Goal: Transaction & Acquisition: Purchase product/service

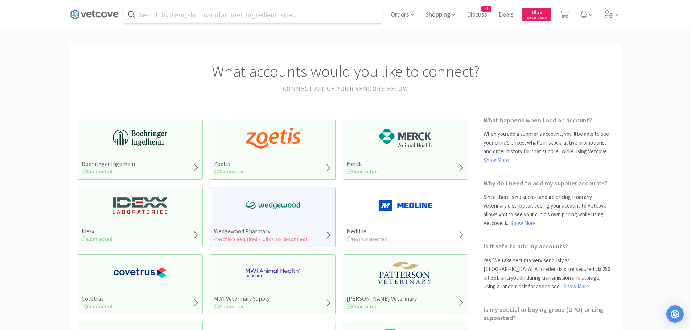
click at [274, 19] on input "text" at bounding box center [252, 14] width 257 height 17
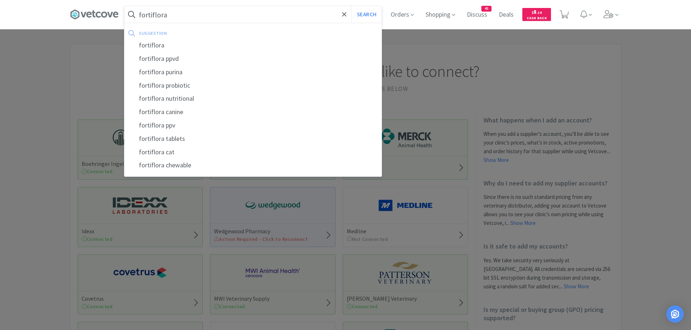
type input "fortiflora"
click at [351, 6] on button "Search" at bounding box center [366, 14] width 30 height 17
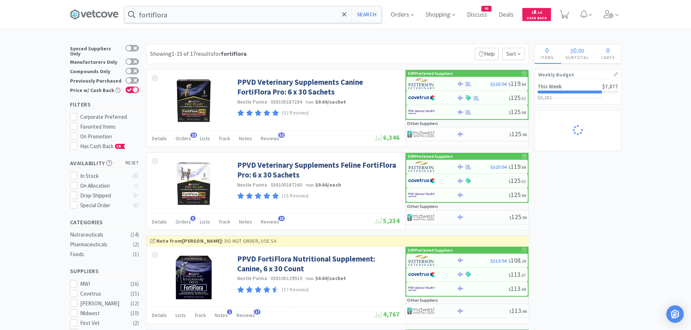
select select "4"
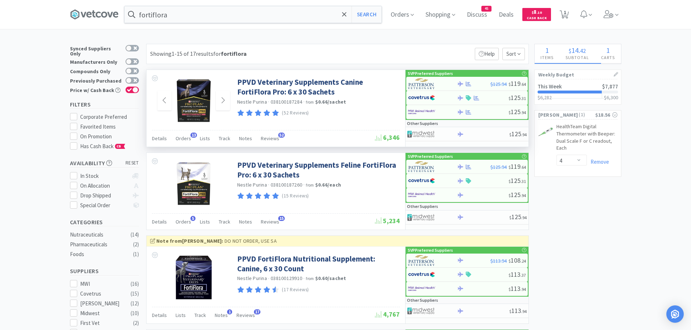
select select "1"
click at [185, 136] on span "Orders" at bounding box center [183, 138] width 16 height 7
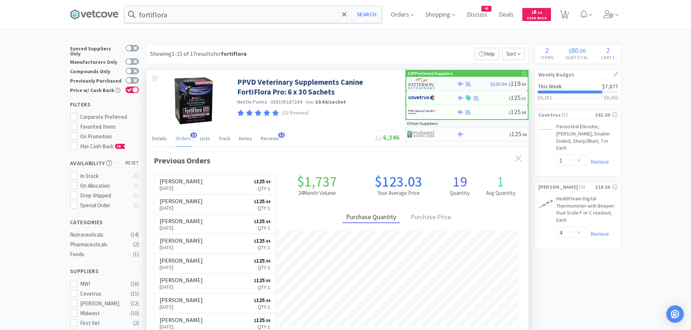
click at [416, 84] on img at bounding box center [421, 83] width 27 height 11
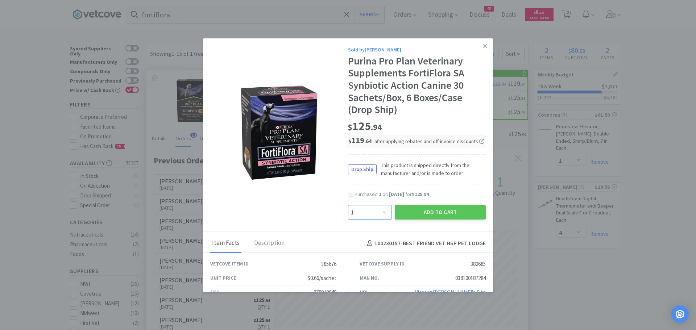
click at [379, 213] on select "Enter Quantity 1 2 3 4 5 6 7 8 9 10 11 12 13 14 15 16 17 18 19 20 Enter Quantity" at bounding box center [370, 212] width 44 height 15
select select "3"
click at [348, 205] on select "Enter Quantity 1 2 3 4 5 6 7 8 9 10 11 12 13 14 15 16 17 18 19 20 Enter Quantity" at bounding box center [370, 212] width 44 height 15
click at [406, 210] on button "Add to Cart" at bounding box center [440, 212] width 91 height 15
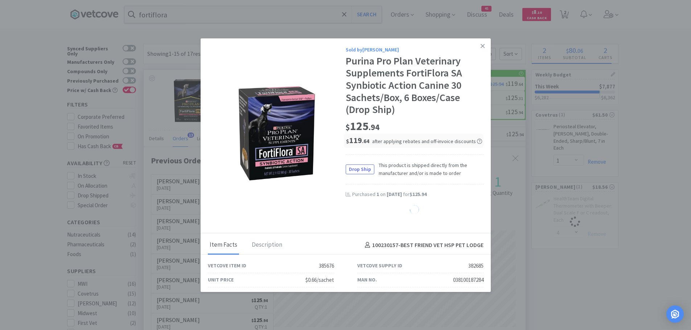
select select "3"
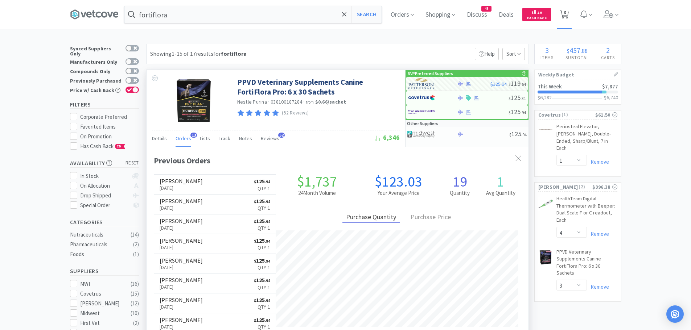
click at [565, 15] on icon at bounding box center [563, 15] width 9 height 8
select select "1"
select select "4"
select select "3"
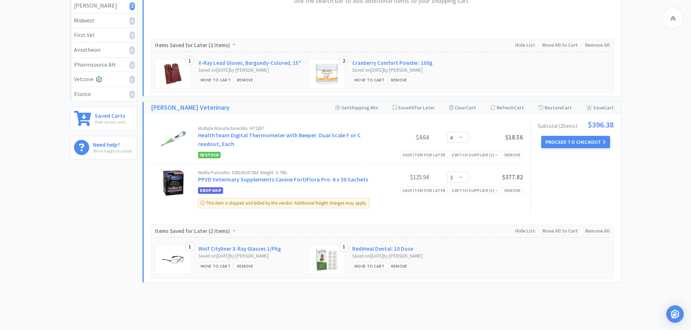
scroll to position [258, 0]
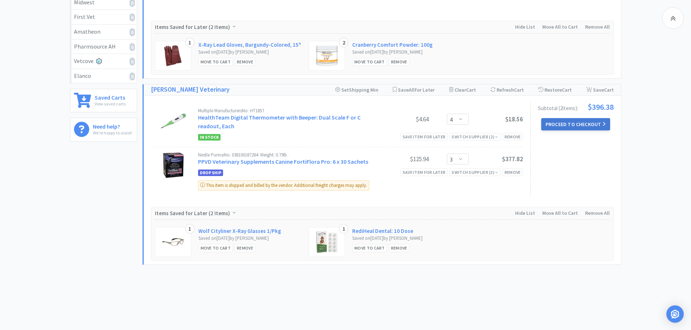
click at [566, 118] on button "Proceed to Checkout" at bounding box center [575, 124] width 69 height 12
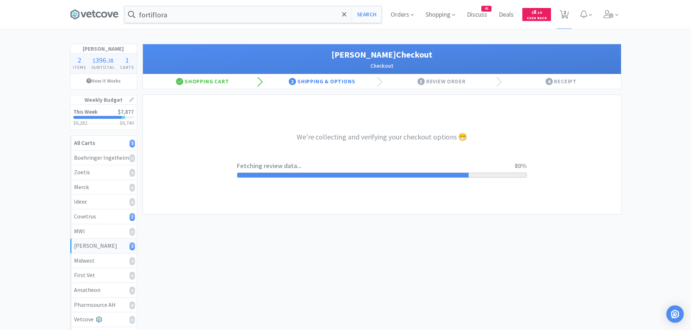
select select "1"
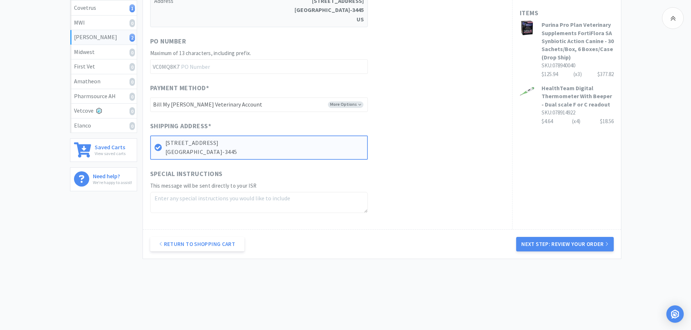
scroll to position [211, 0]
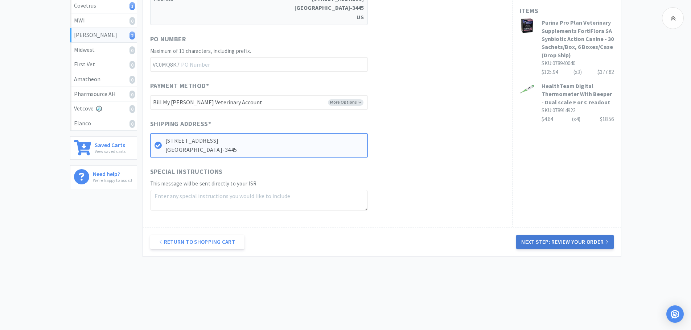
click at [581, 238] on button "Next Step: Review Your Order" at bounding box center [564, 242] width 97 height 15
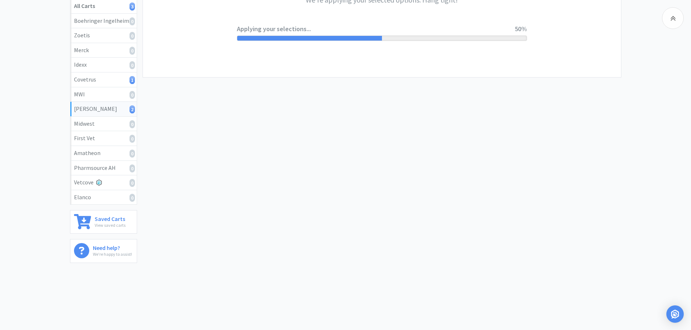
scroll to position [0, 0]
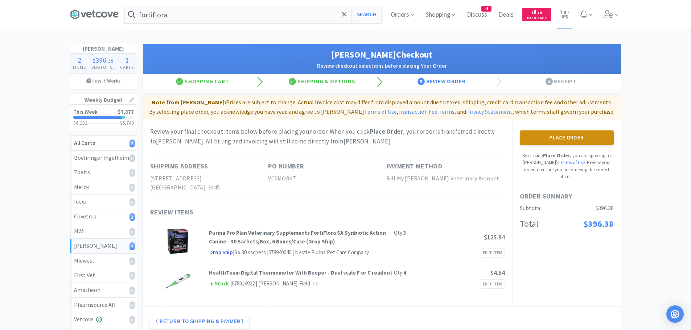
click at [588, 139] on button "Place Order" at bounding box center [566, 138] width 94 height 15
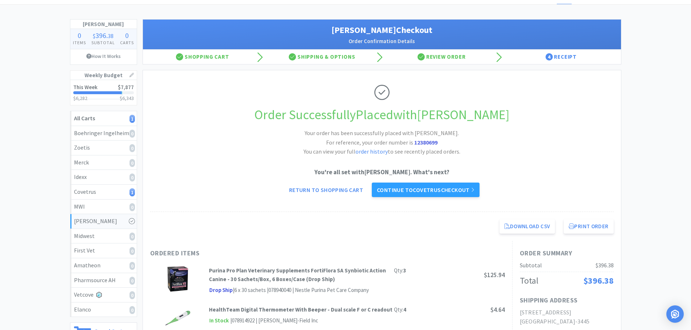
scroll to position [24, 0]
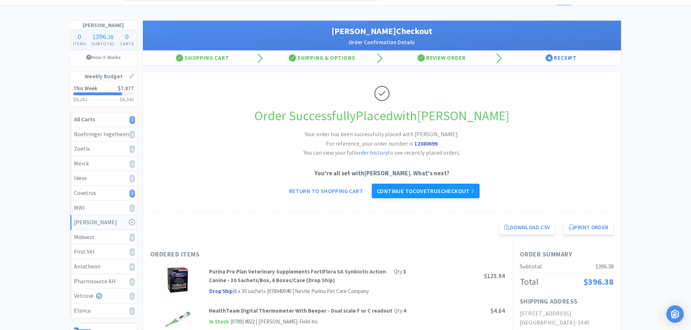
click at [422, 191] on link "Continue to Covetrus checkout" at bounding box center [426, 191] width 108 height 15
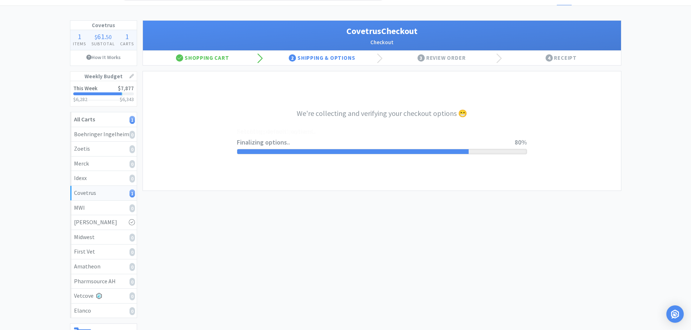
select select "ACCOUNT"
select select "cvt-standard-net"
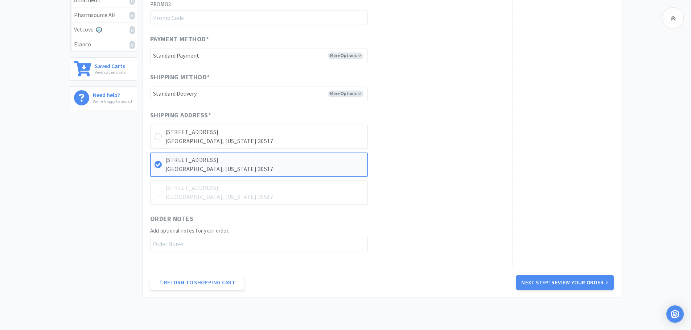
scroll to position [332, 0]
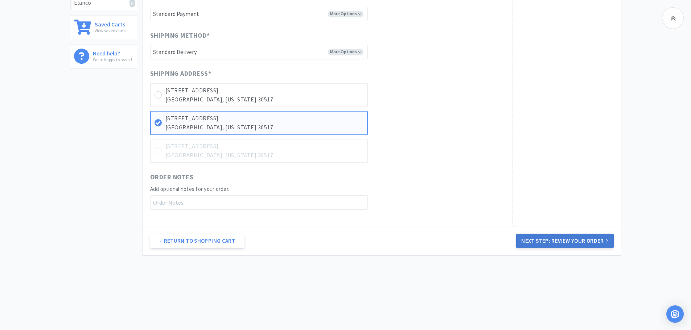
click at [546, 246] on button "Next Step: Review Your Order" at bounding box center [564, 241] width 97 height 15
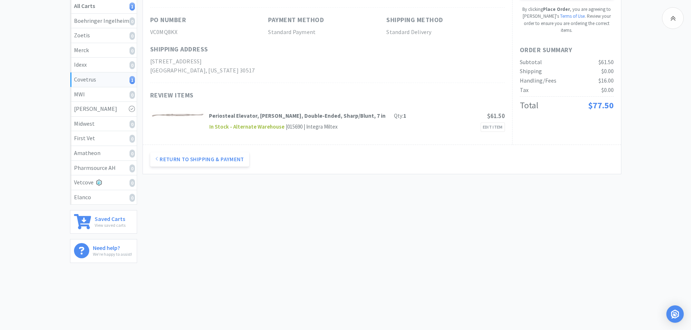
scroll to position [0, 0]
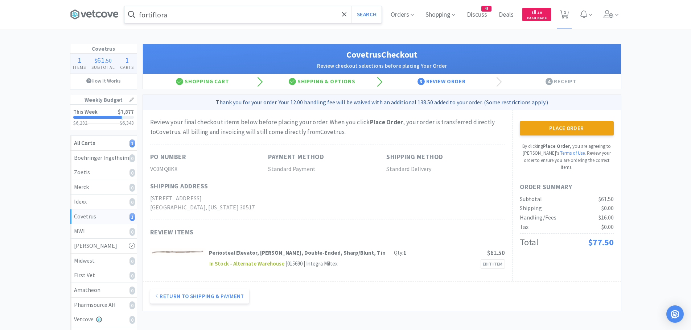
click at [235, 14] on input "fortiflora" at bounding box center [252, 14] width 257 height 17
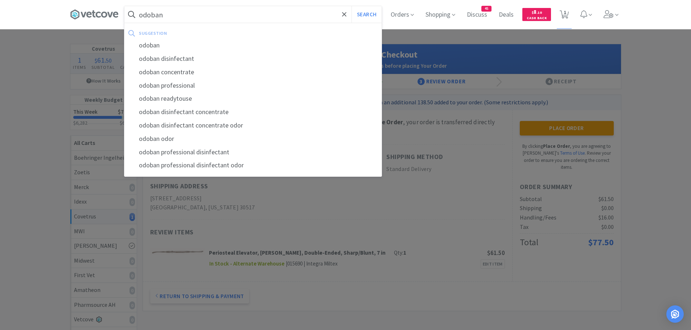
type input "odoban"
click at [351, 6] on button "Search" at bounding box center [366, 14] width 30 height 17
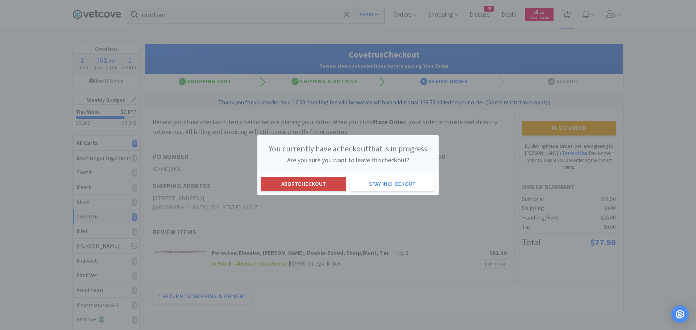
click at [291, 179] on button "Abort checkout" at bounding box center [303, 184] width 85 height 15
select select "1"
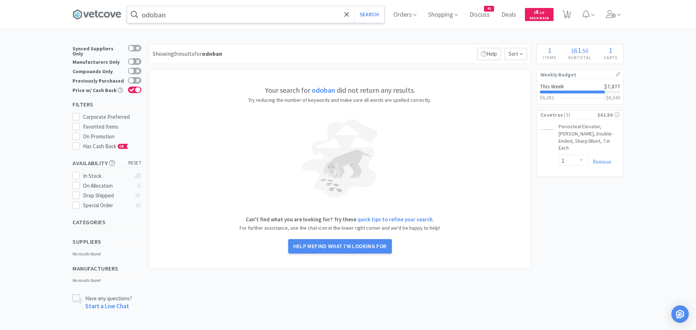
click at [188, 14] on input "odoban" at bounding box center [255, 14] width 257 height 17
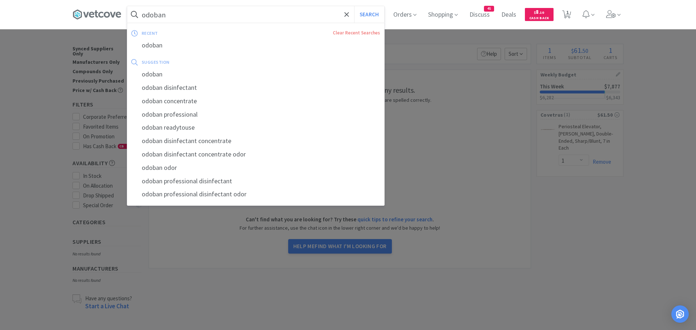
click at [150, 16] on input "odoban" at bounding box center [255, 14] width 257 height 17
click at [152, 15] on input "odoban" at bounding box center [255, 14] width 257 height 17
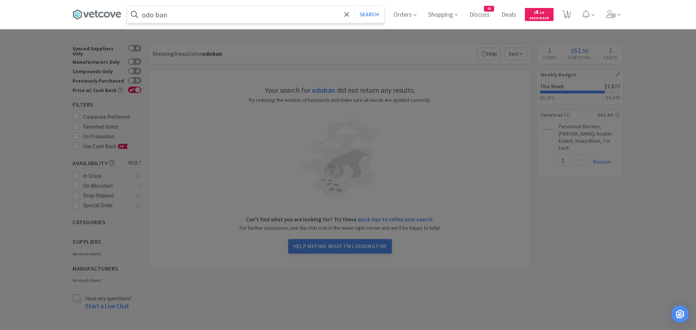
click at [291, 12] on input "odo ban" at bounding box center [255, 14] width 257 height 17
type input "odo ban"
click at [354, 6] on button "Search" at bounding box center [369, 14] width 30 height 17
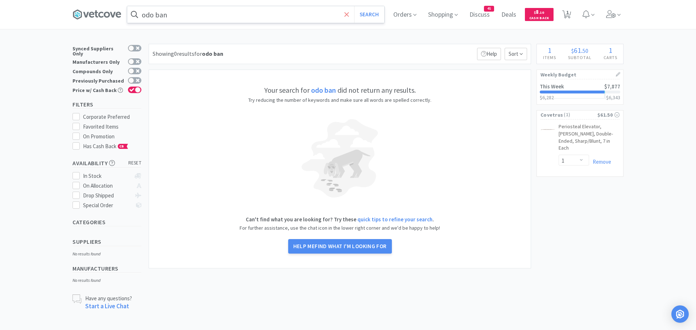
click at [346, 15] on icon at bounding box center [346, 14] width 5 height 7
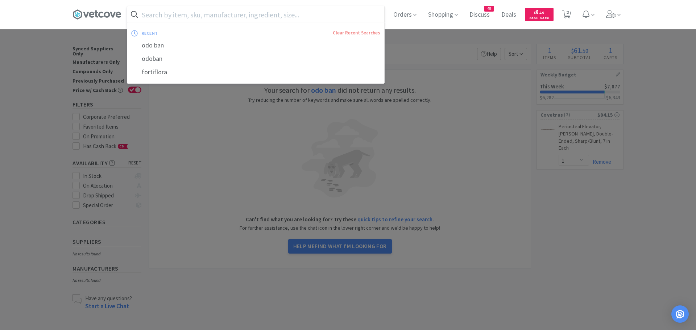
select select "2"
click at [670, 82] on div at bounding box center [348, 165] width 696 height 330
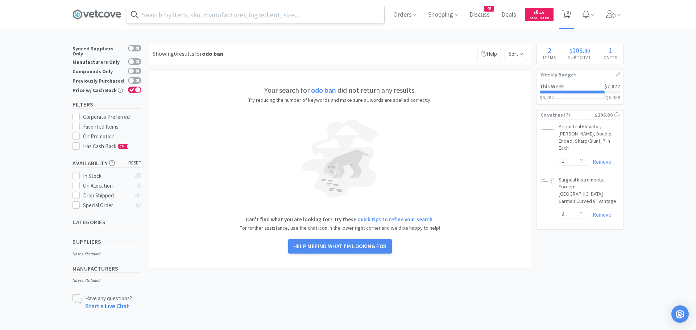
click at [567, 15] on span "2" at bounding box center [567, 12] width 3 height 29
select select "1"
select select "2"
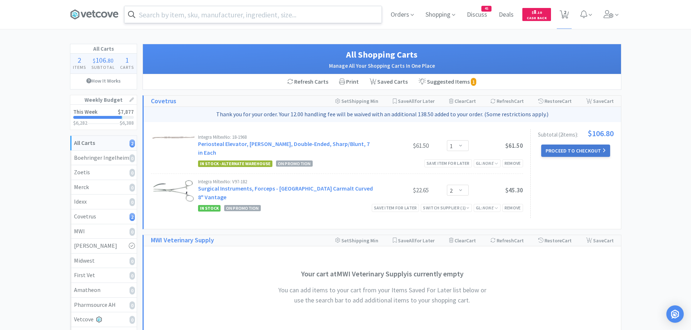
click at [568, 150] on button "Proceed to Checkout" at bounding box center [575, 151] width 69 height 12
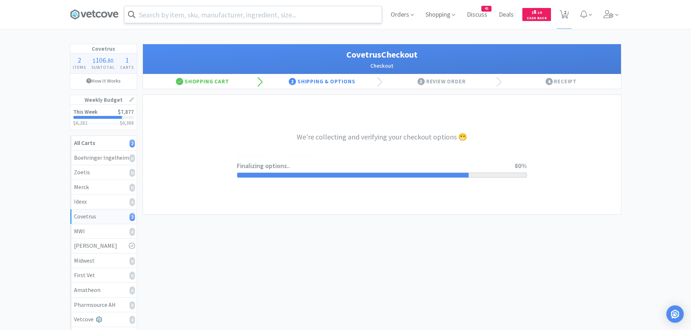
select select "ACCOUNT"
select select "cvt-standard-net"
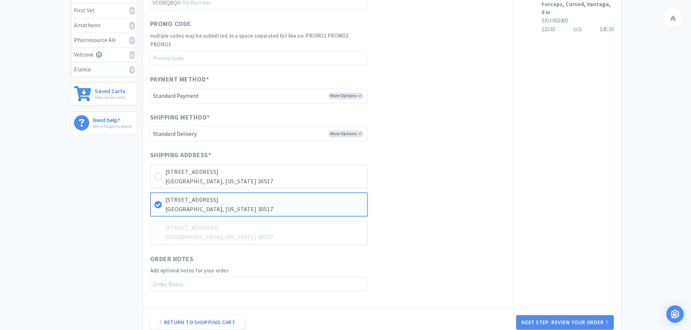
scroll to position [347, 0]
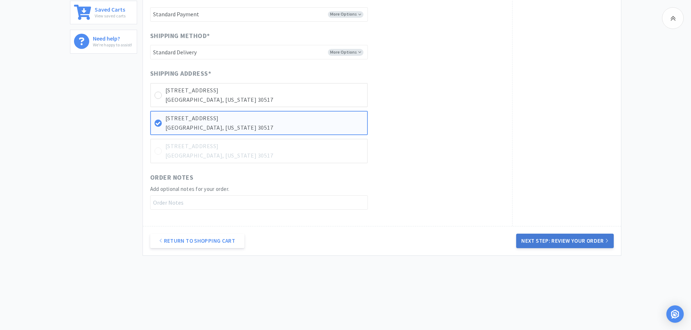
click at [556, 242] on button "Next Step: Review Your Order" at bounding box center [564, 241] width 97 height 15
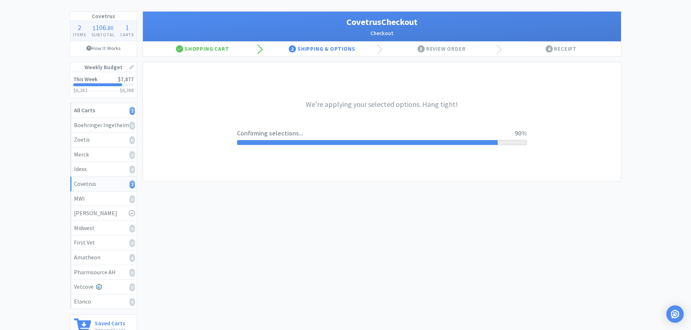
scroll to position [0, 0]
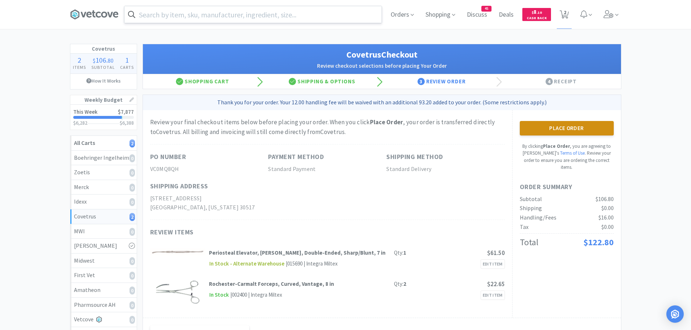
click at [558, 131] on button "Place Order" at bounding box center [566, 128] width 94 height 15
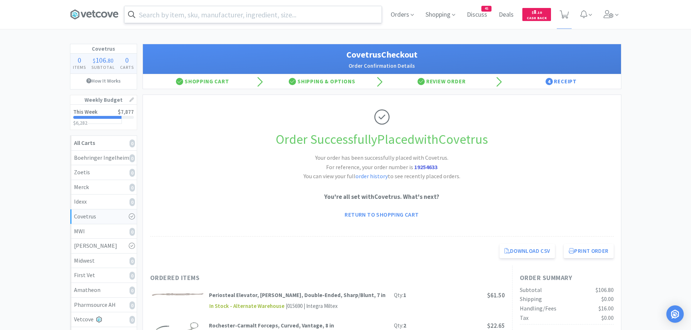
click at [30, 91] on div "Covetrus 0 Items $ 106 . 80 Subtotal 0 Carts How It Works Weekly Budget This We…" at bounding box center [345, 273] width 691 height 459
click at [405, 17] on span "Orders" at bounding box center [402, 14] width 29 height 29
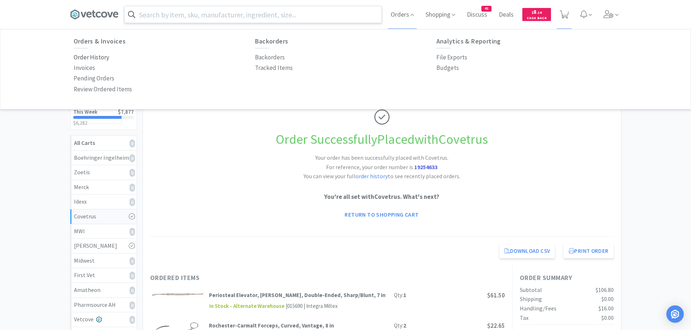
click at [92, 58] on p "Order History" at bounding box center [92, 58] width 36 height 10
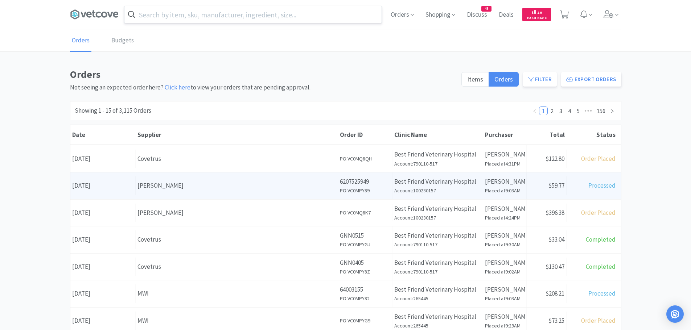
click at [234, 180] on div "Supplier [PERSON_NAME]" at bounding box center [237, 186] width 202 height 18
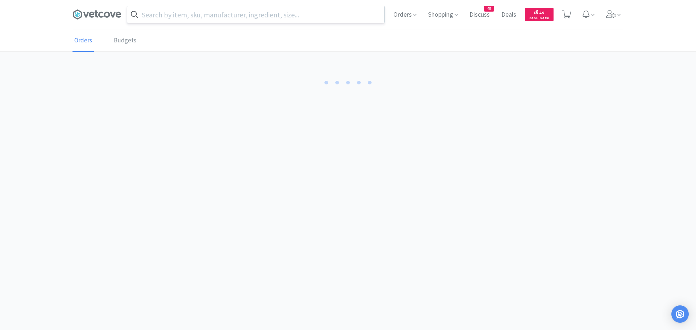
click at [234, 180] on body "Orders Shopping Discuss Discuss 45 Deals Deals $ 8 . 10 Cash Back Orders Budgets" at bounding box center [348, 165] width 696 height 330
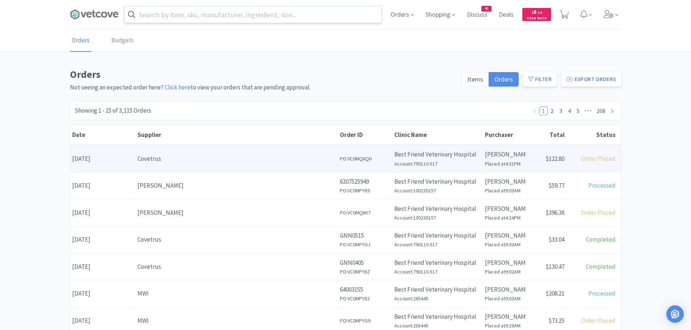
click at [282, 155] on div "Covetrus" at bounding box center [236, 159] width 198 height 10
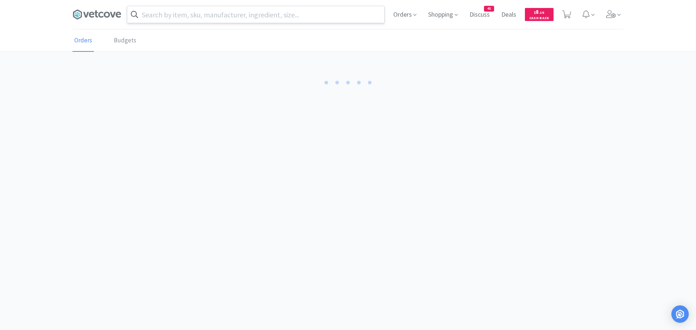
click at [282, 155] on body "Orders Shopping Discuss Discuss 45 Deals Deals $ 8 . 10 Cash Back Orders Budgets" at bounding box center [348, 165] width 696 height 330
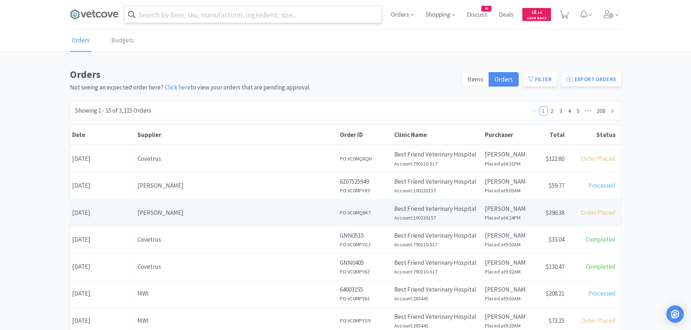
click at [199, 203] on div "Date [DATE] Supplier [PERSON_NAME] Order ID PO: VC0MQ8K7 Clinic Name Best Frien…" at bounding box center [345, 213] width 550 height 27
click at [213, 208] on div "[PERSON_NAME]" at bounding box center [236, 213] width 198 height 10
click at [213, 208] on body "Orders Shopping Discuss Discuss 45 Deals Deals $ 8 . 10 Cash Back Orders Budget…" at bounding box center [348, 165] width 696 height 330
